Goal: Transaction & Acquisition: Purchase product/service

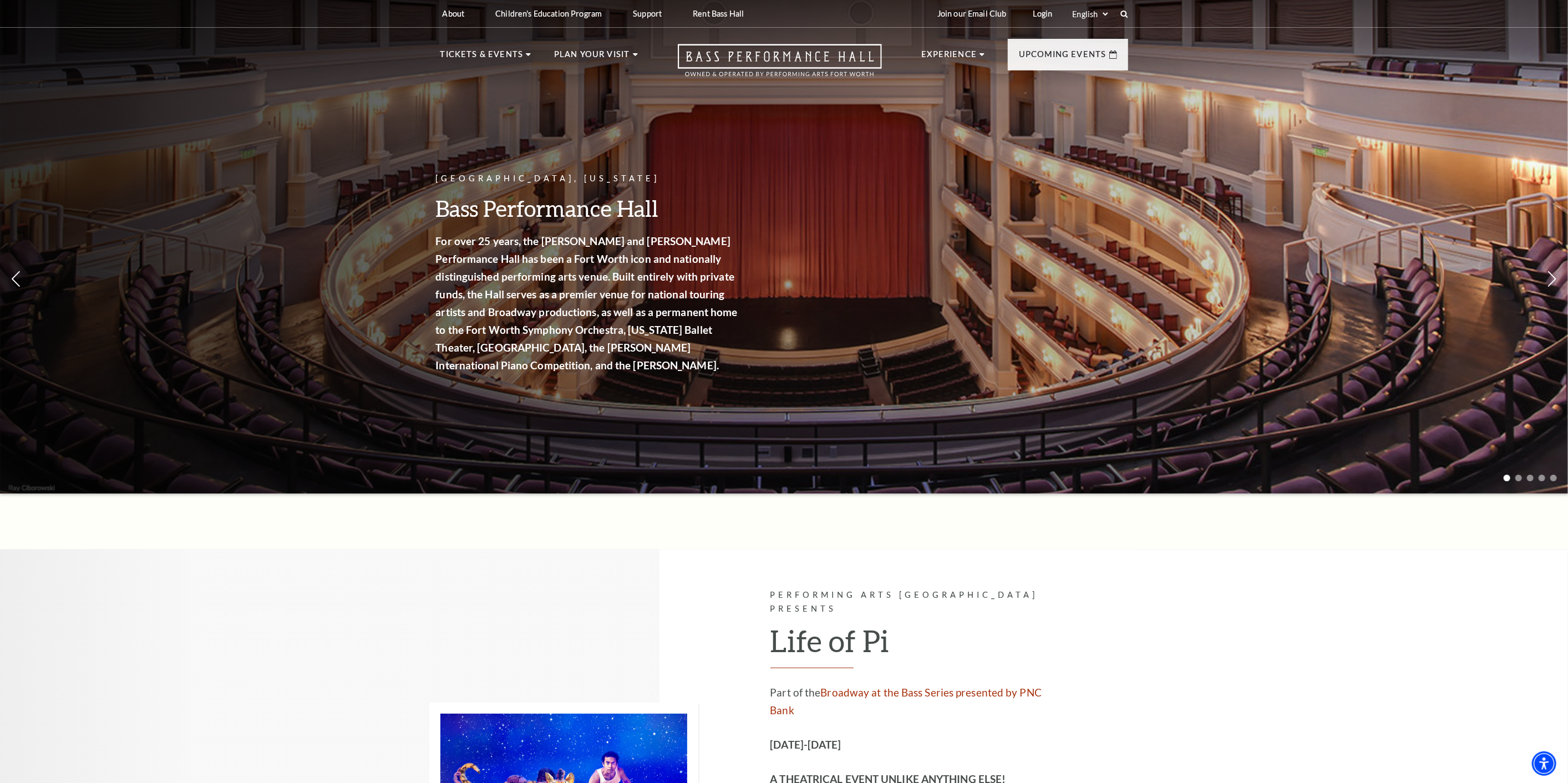
scroll to position [307, 0]
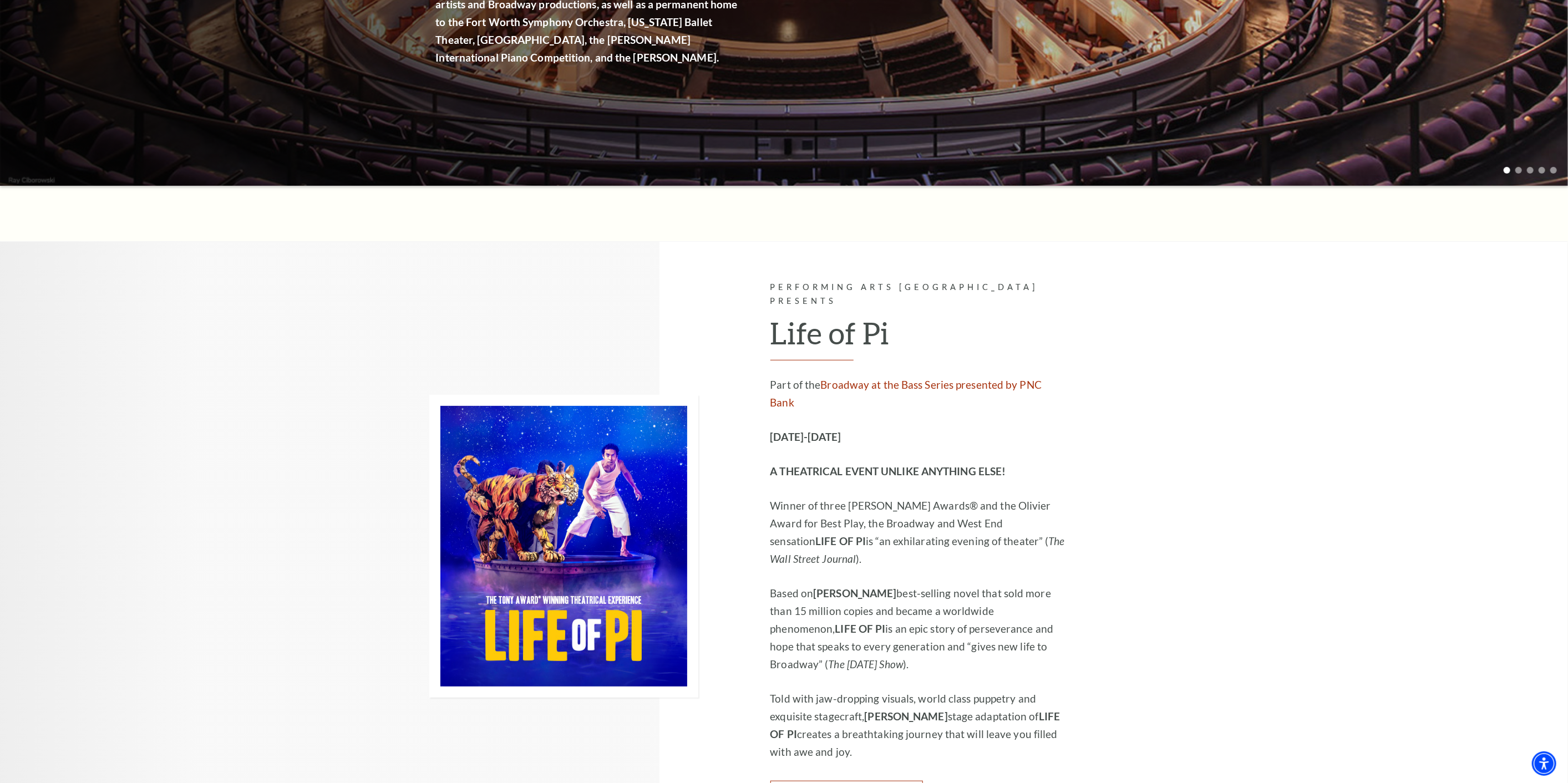
click at [846, 780] on link "Learn More" at bounding box center [847, 796] width 152 height 31
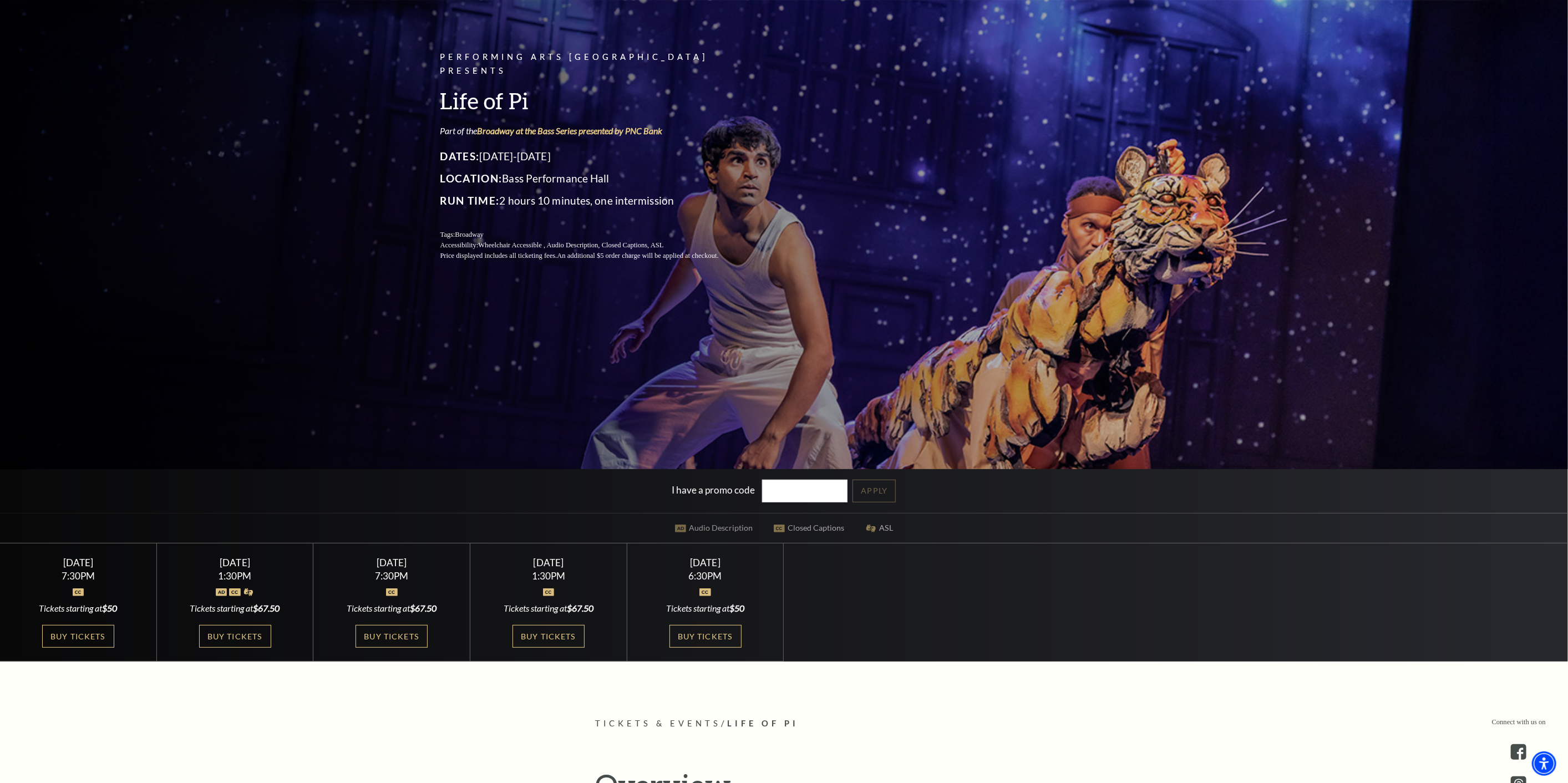
scroll to position [184, 0]
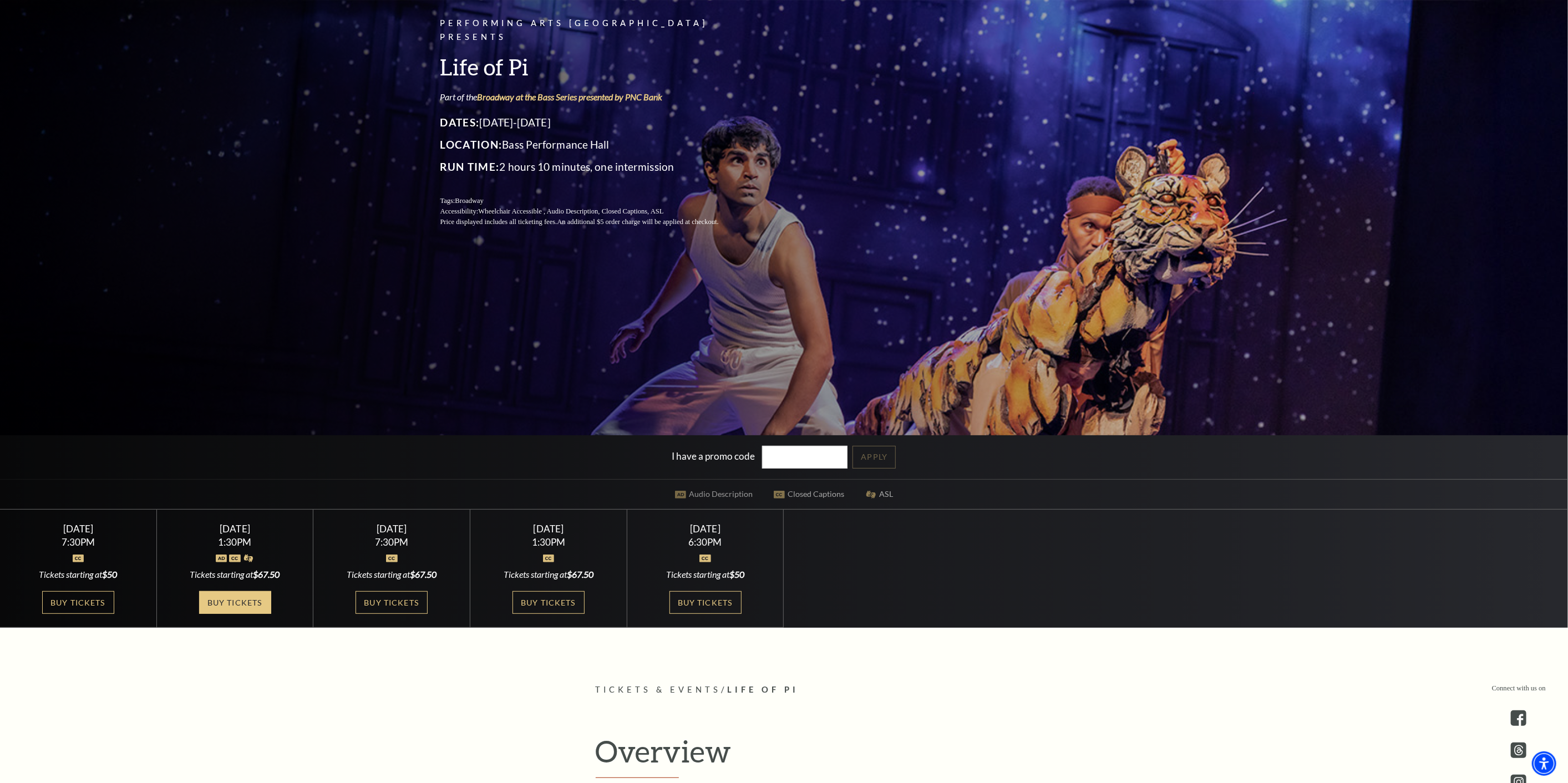
click at [254, 593] on link "Buy Tickets" at bounding box center [235, 602] width 72 height 22
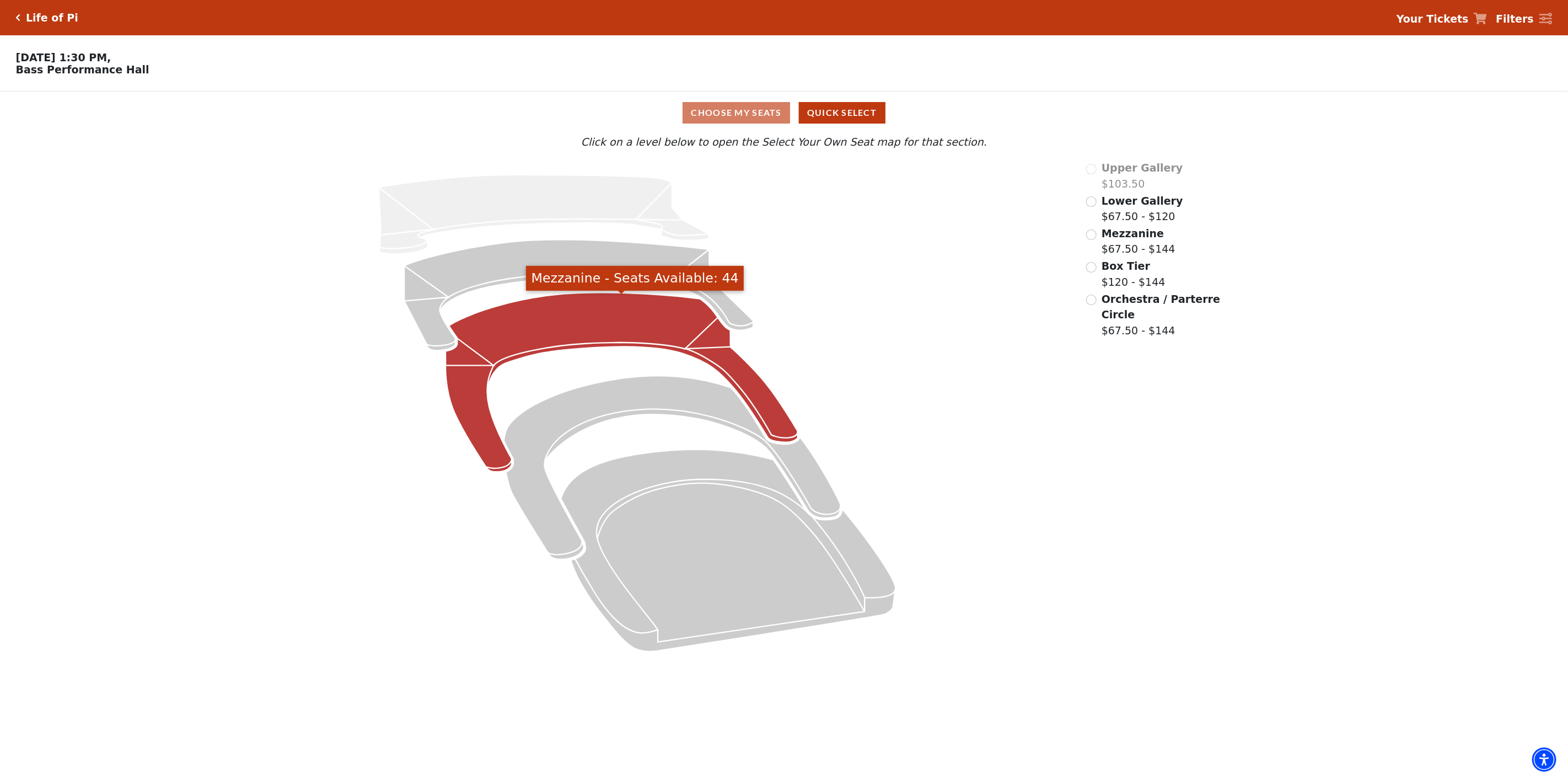
click at [608, 311] on icon "Mezzanine - Seats Available: 44" at bounding box center [621, 382] width 352 height 179
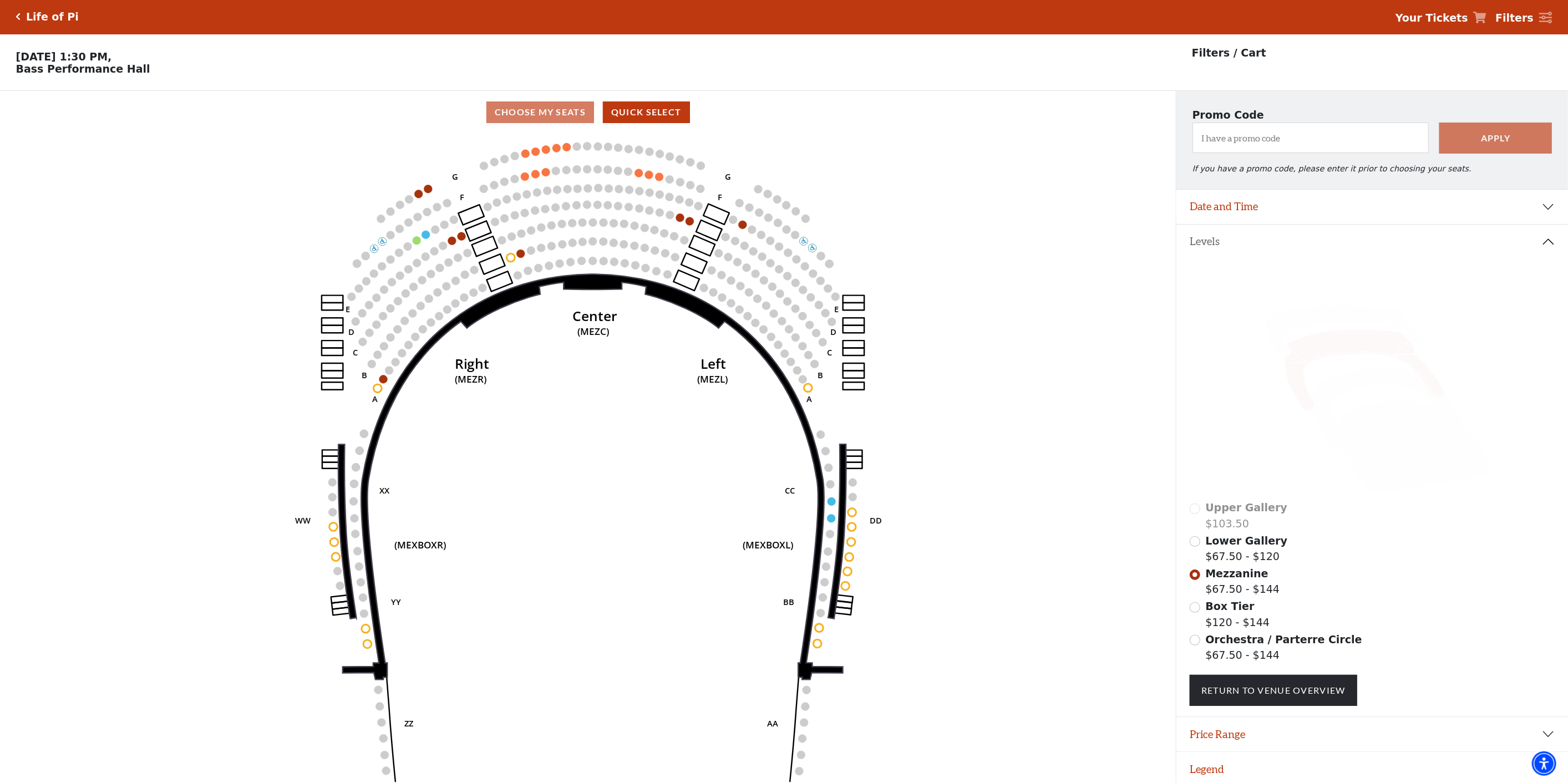
scroll to position [25, 0]
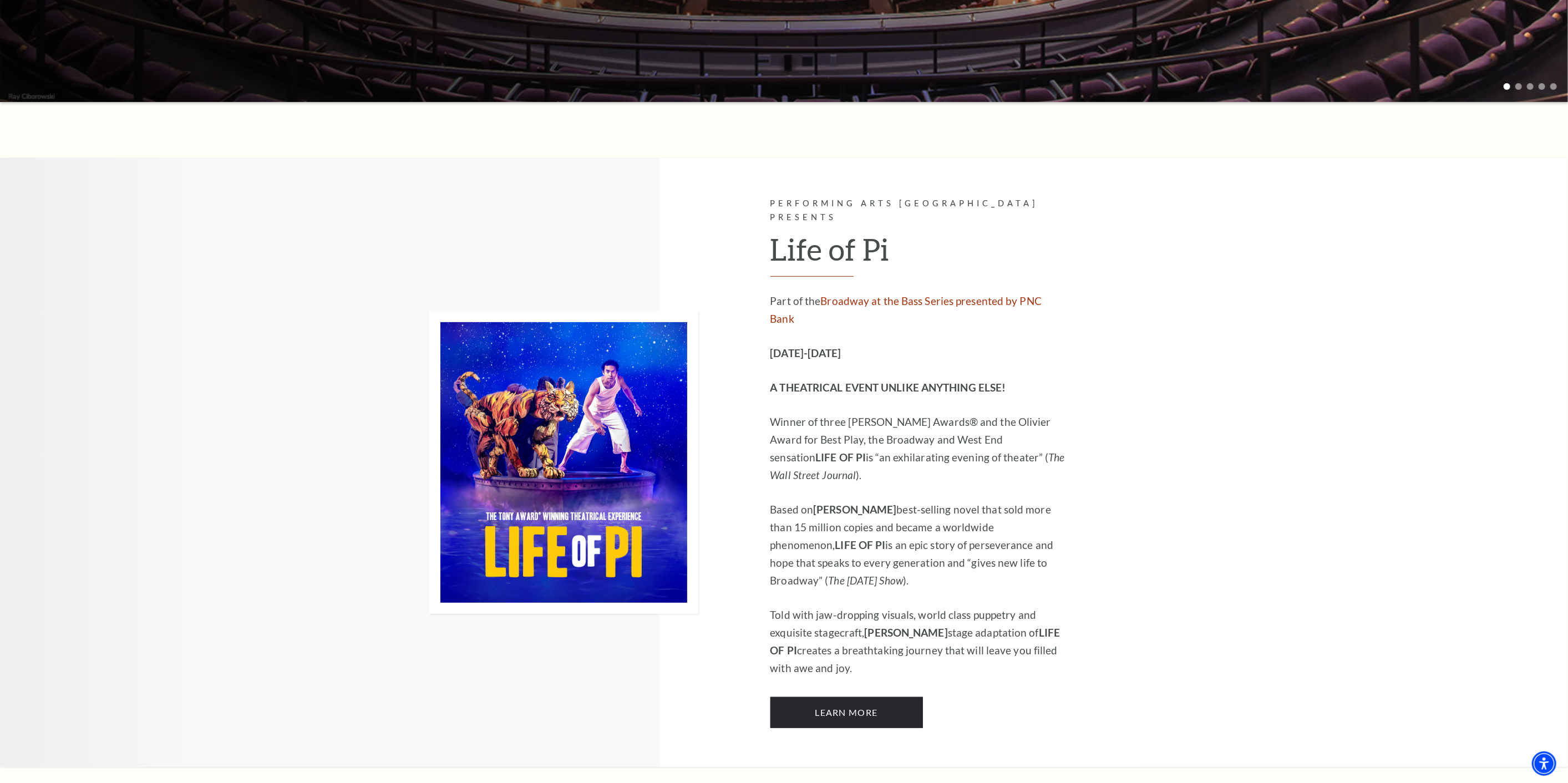
scroll to position [431, 0]
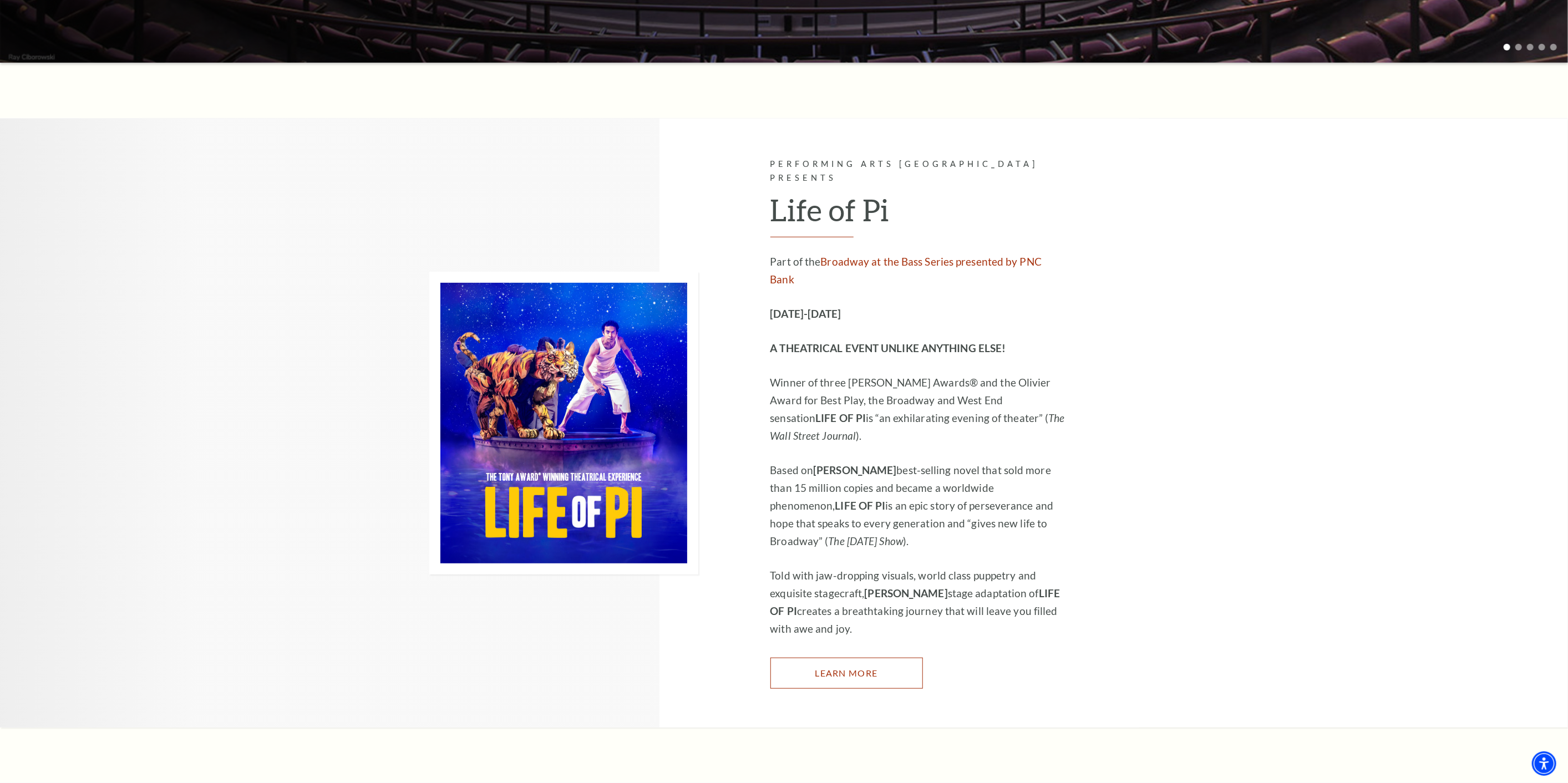
click at [829, 658] on link "Learn More" at bounding box center [847, 673] width 152 height 31
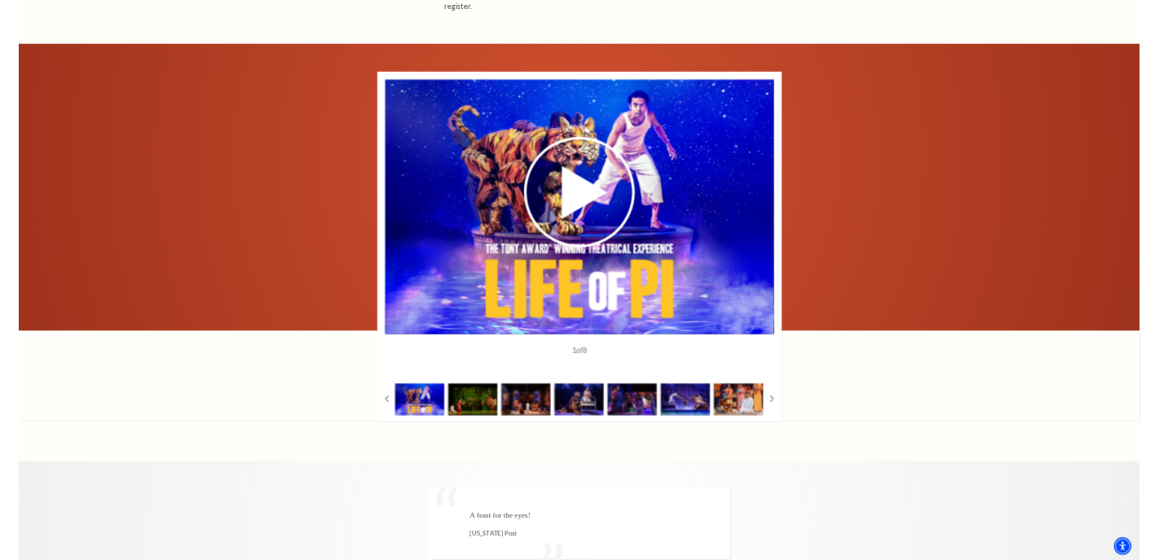
scroll to position [2807, 0]
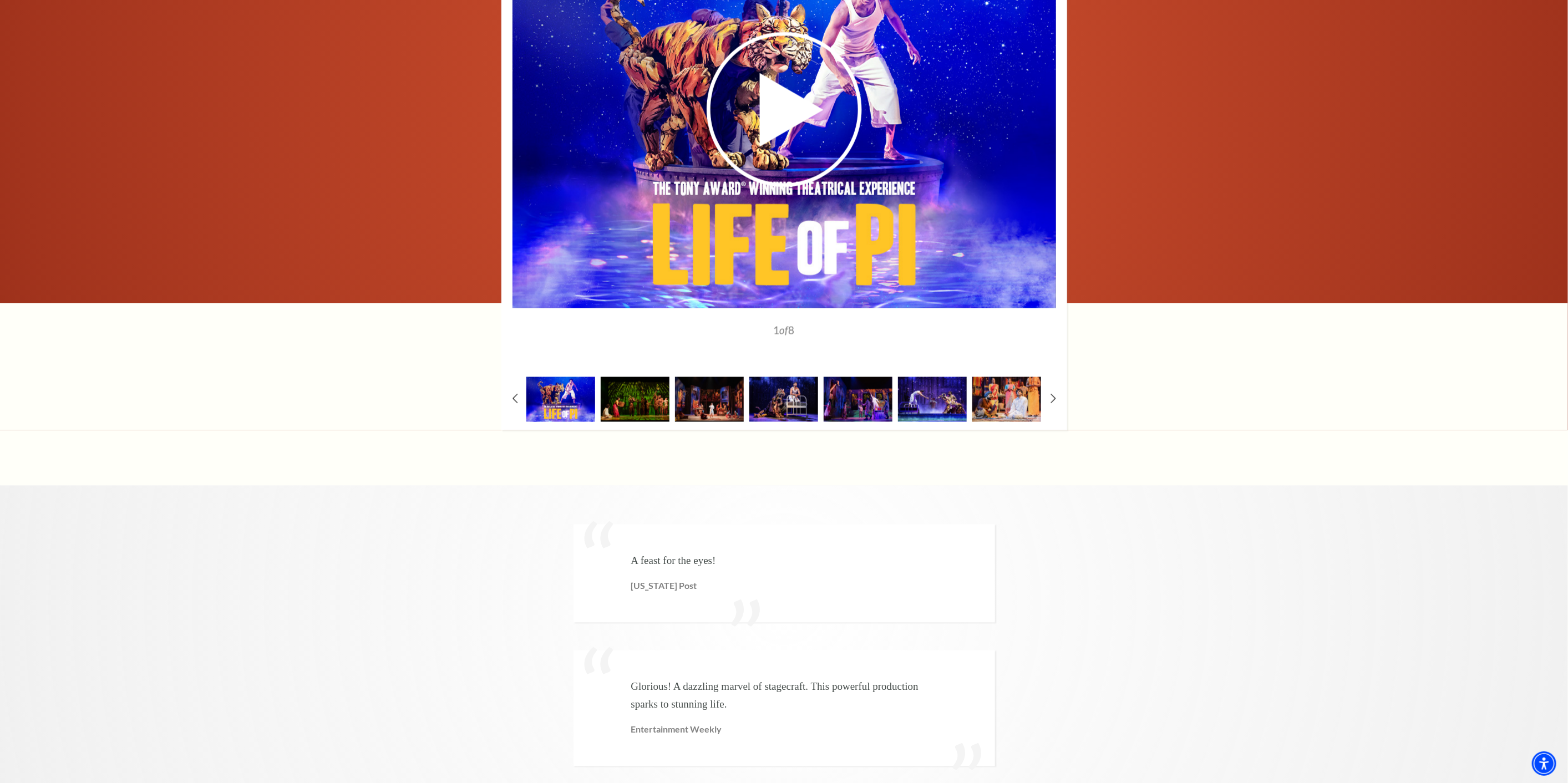
click at [745, 121] on icon at bounding box center [784, 110] width 272 height 157
